Goal: Task Accomplishment & Management: Manage account settings

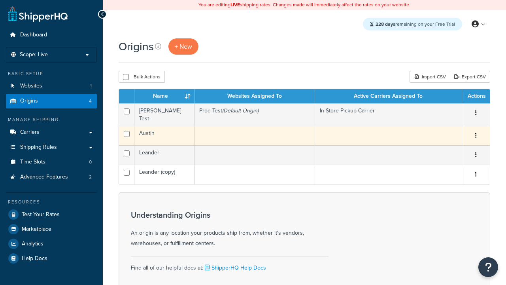
click at [476, 133] on icon "button" at bounding box center [476, 136] width 2 height 6
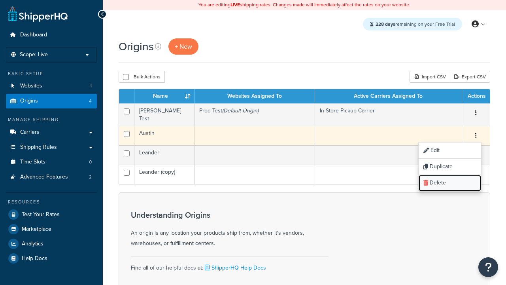
click at [450, 180] on link "Delete" at bounding box center [450, 183] width 62 height 16
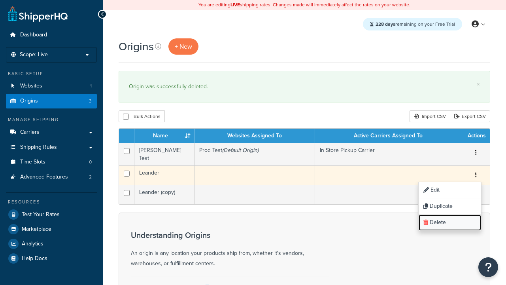
click at [450, 220] on link "Delete" at bounding box center [450, 222] width 62 height 16
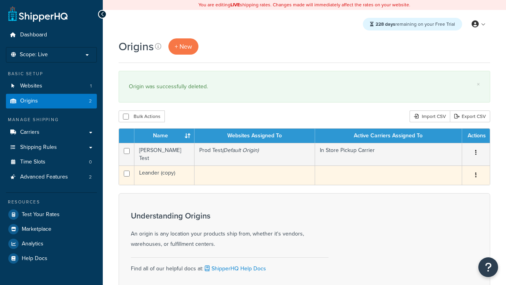
click at [476, 172] on icon "button" at bounding box center [476, 175] width 2 height 6
click at [0, 0] on link "Delete" at bounding box center [0, 0] width 0 height 0
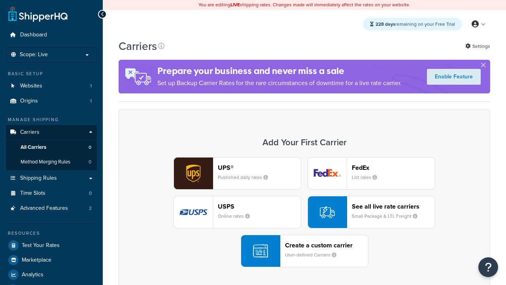
click at [305, 212] on div "UPS® Published daily rates FedEx List rates USPS Online rates See all live rate…" at bounding box center [304, 212] width 355 height 110
click at [394, 167] on header "FedEx" at bounding box center [393, 168] width 83 height 8
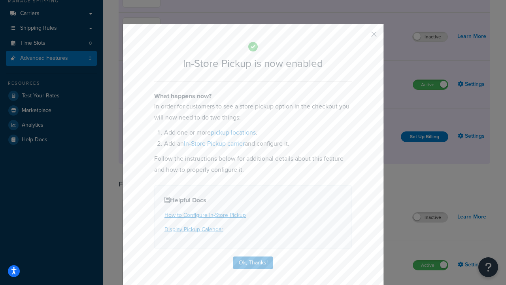
click at [362, 37] on button "button" at bounding box center [363, 37] width 2 height 2
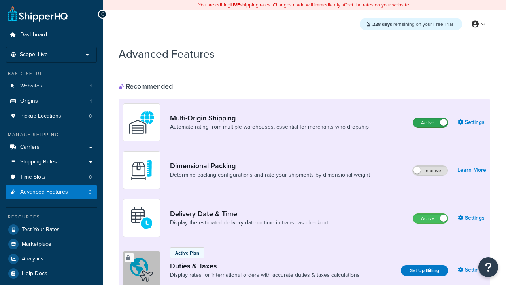
click at [431, 118] on label "Active" at bounding box center [430, 122] width 35 height 9
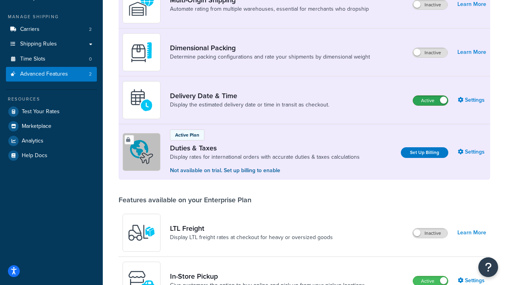
click at [431, 100] on label "Active" at bounding box center [430, 100] width 35 height 9
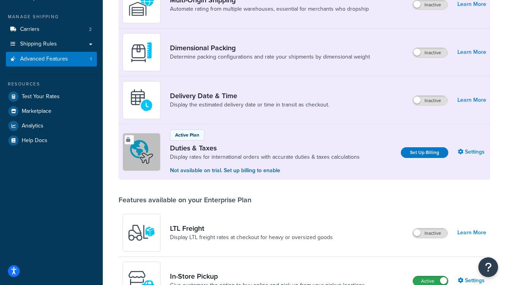
click at [431, 280] on label "Active" at bounding box center [430, 280] width 35 height 9
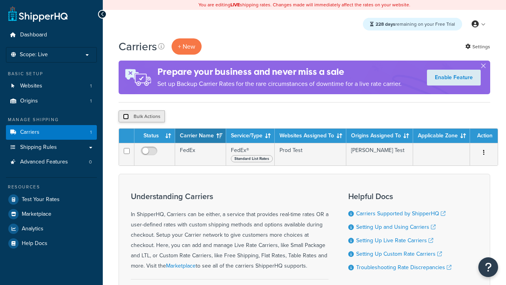
click at [126, 117] on input "checkbox" at bounding box center [126, 117] width 6 height 6
checkbox input "true"
click at [0, 0] on button "Delete" at bounding box center [0, 0] width 0 height 0
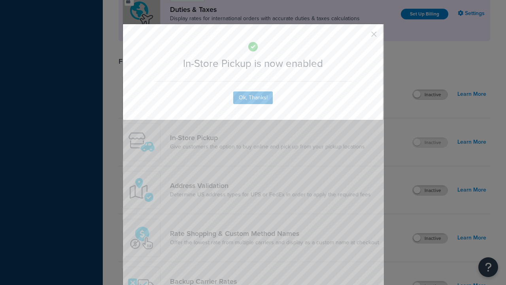
click at [362, 36] on button "button" at bounding box center [363, 37] width 2 height 2
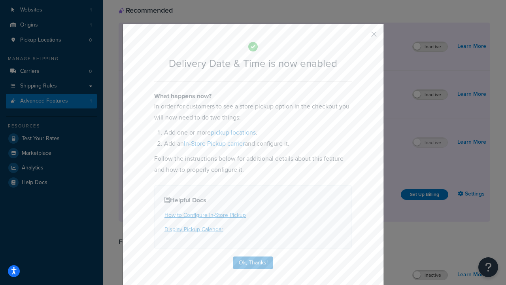
click at [362, 36] on button "button" at bounding box center [363, 37] width 2 height 2
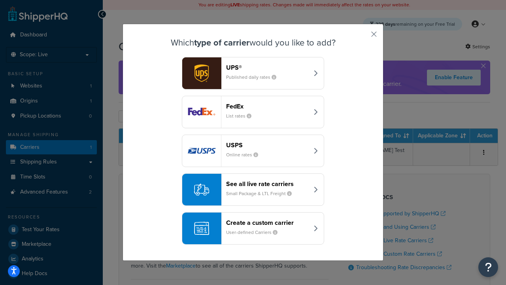
click at [253, 228] on div "Create a custom carrier User-defined Carriers" at bounding box center [267, 228] width 83 height 19
